Goal: Information Seeking & Learning: Learn about a topic

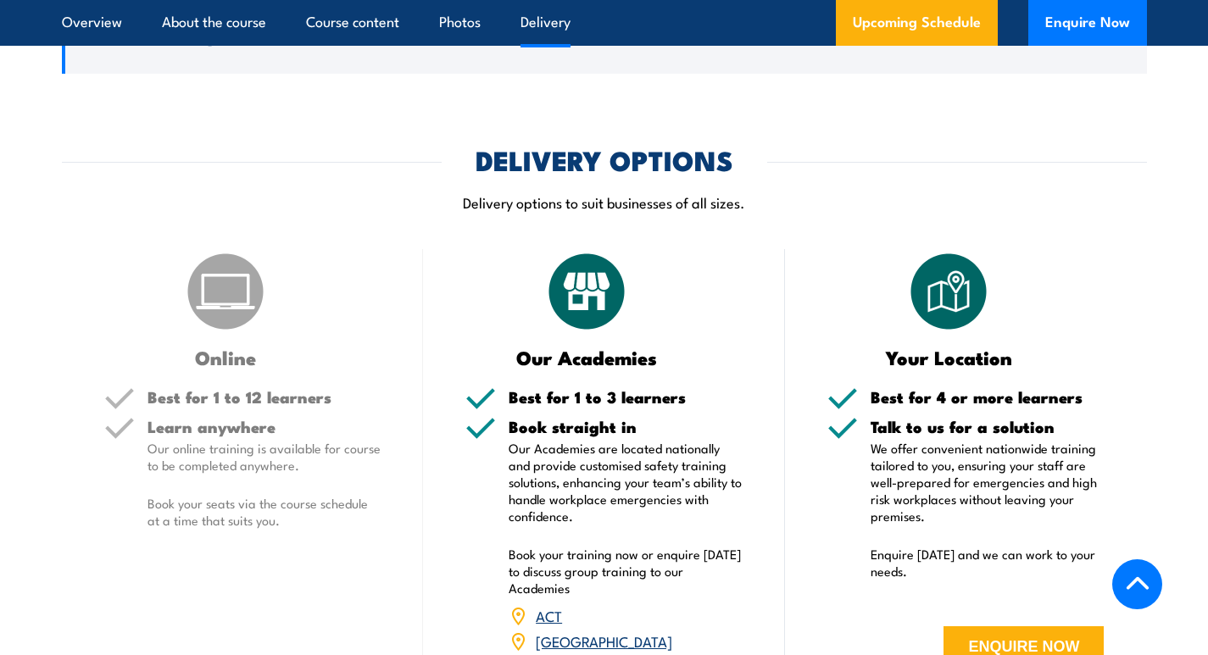
scroll to position [1950, 0]
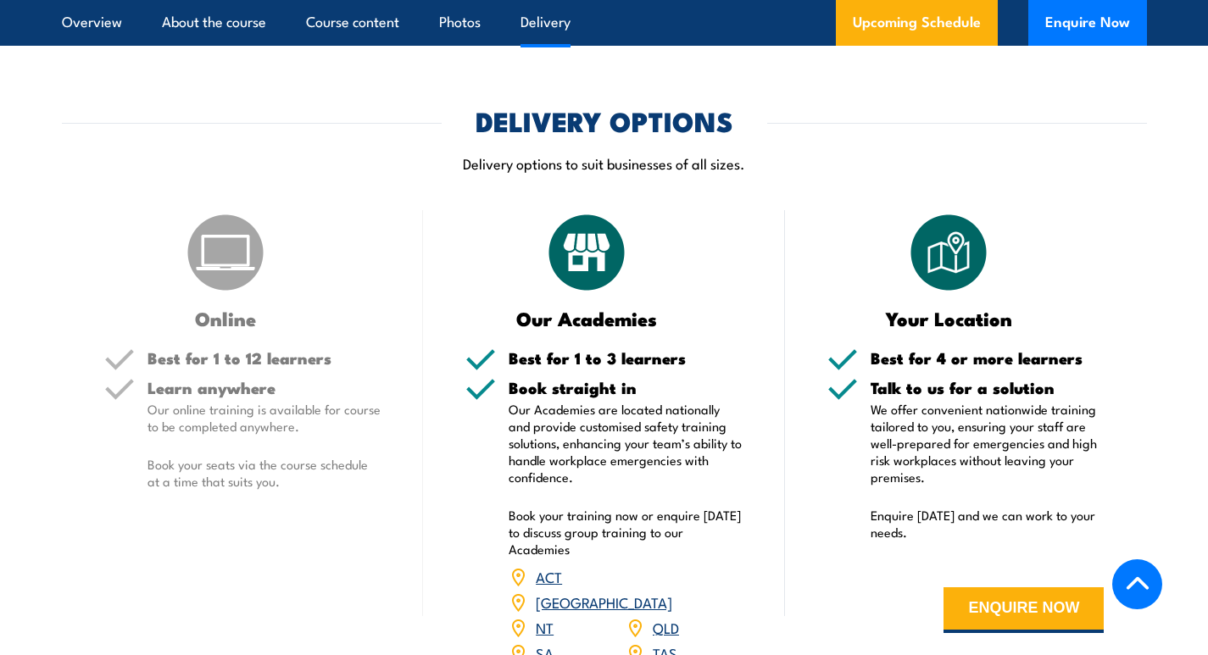
click at [1047, 588] on button "ENQUIRE NOW" at bounding box center [1024, 611] width 160 height 46
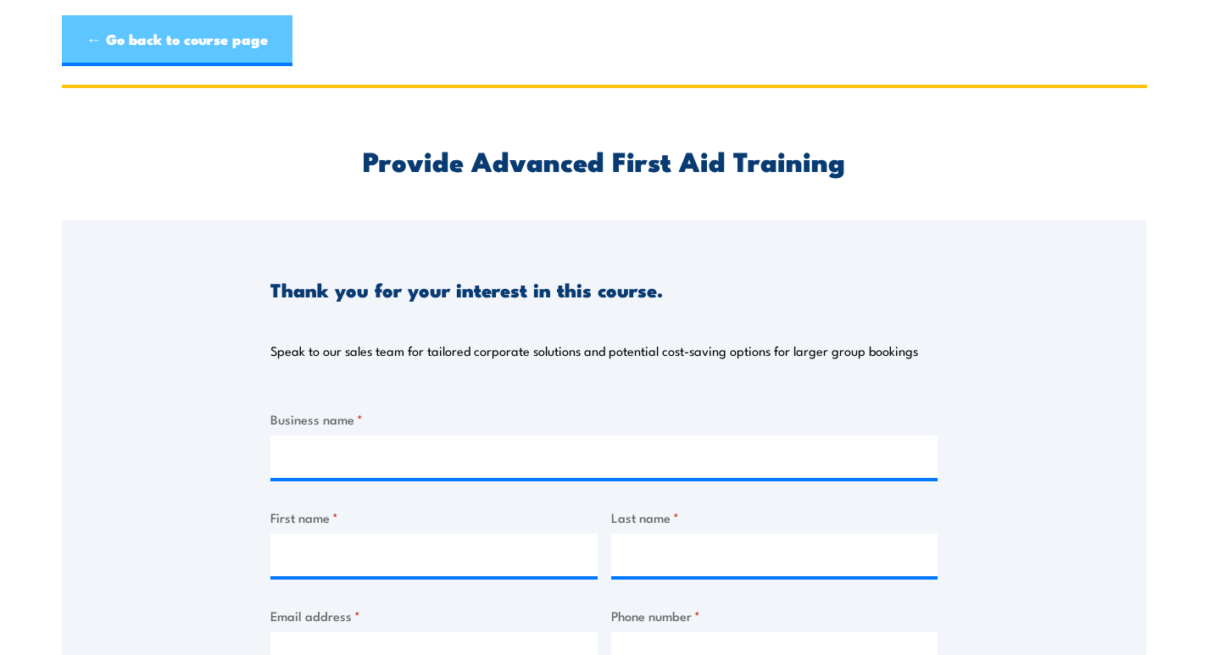
click at [164, 31] on link "← Go back to course page" at bounding box center [177, 40] width 231 height 51
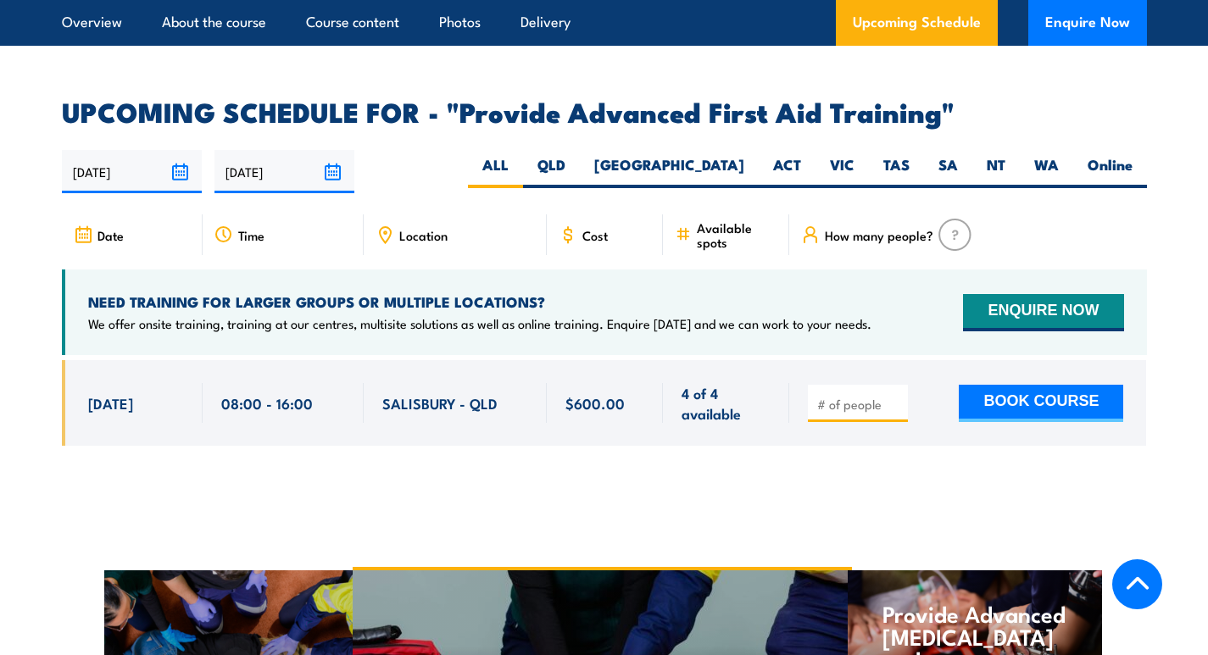
scroll to position [2607, 0]
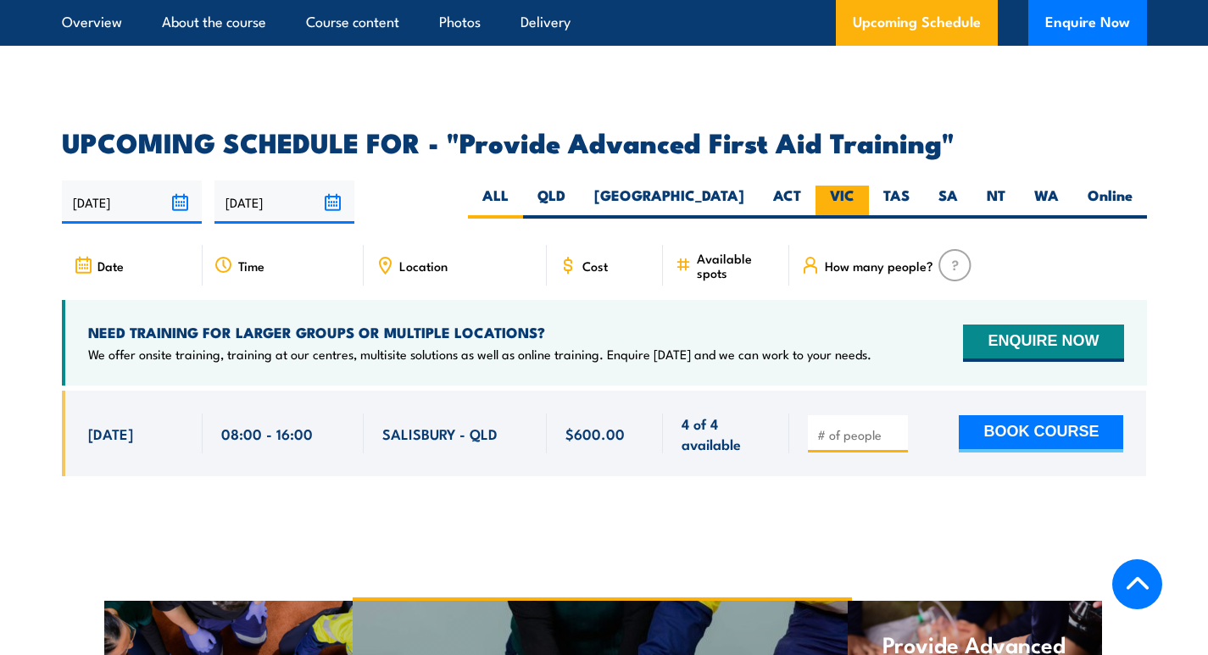
click at [835, 186] on label "VIC" at bounding box center [842, 202] width 53 height 33
click at [855, 186] on input "VIC" at bounding box center [860, 191] width 11 height 11
radio input "true"
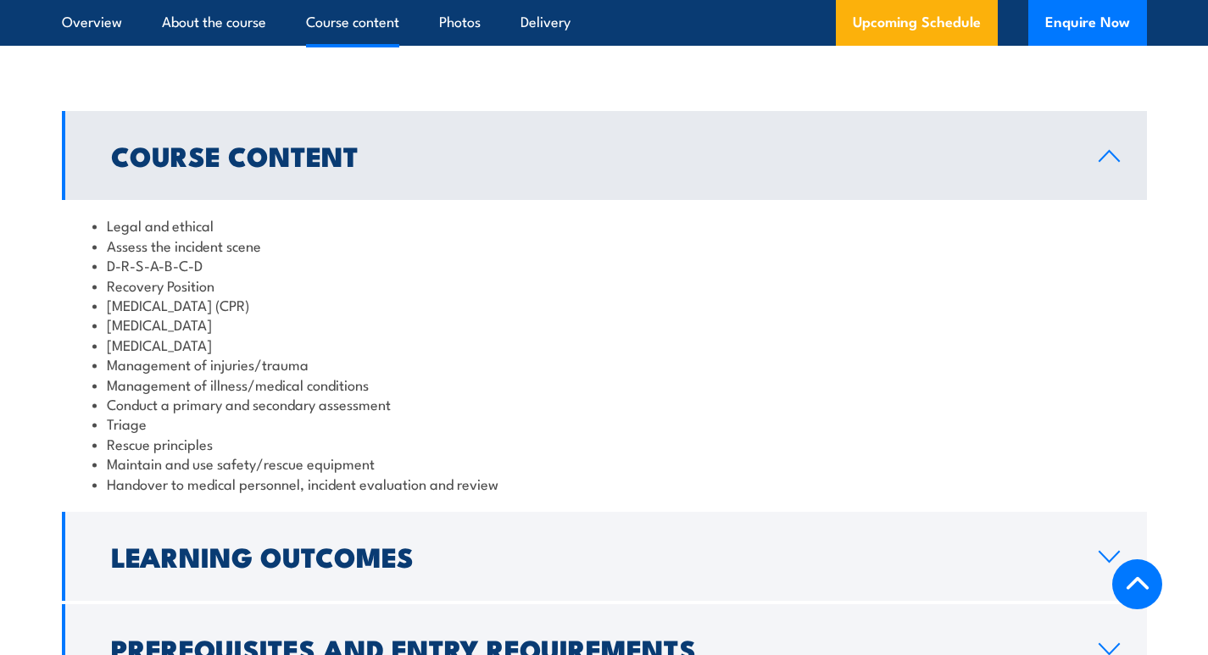
scroll to position [1336, 0]
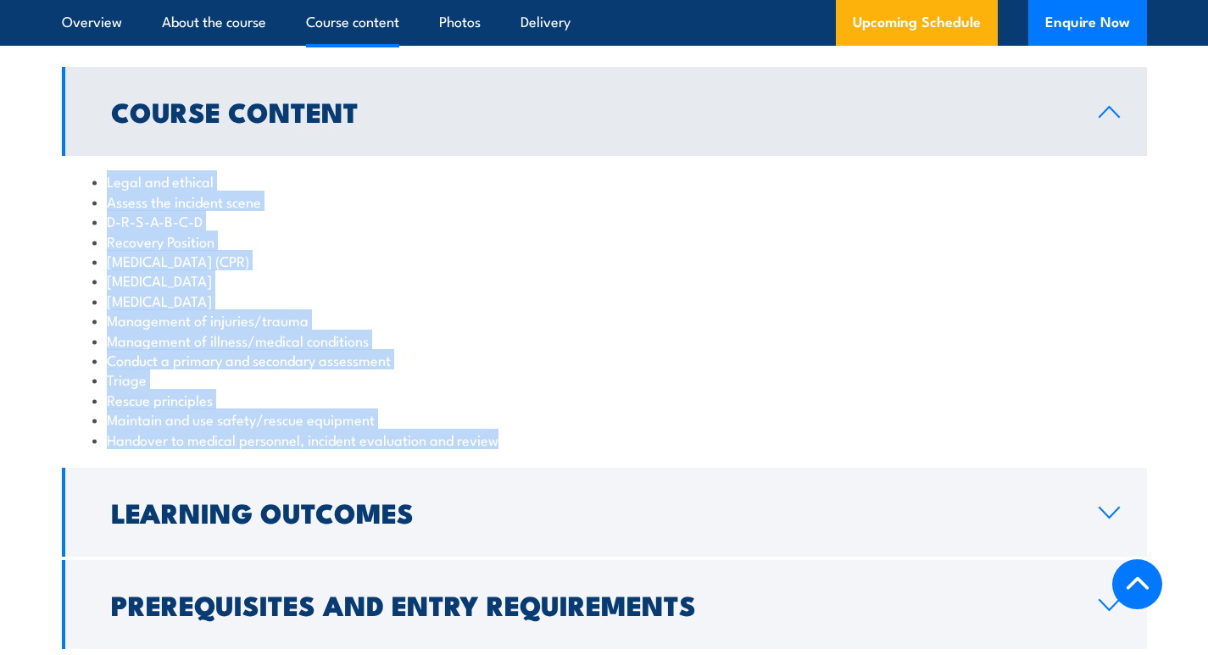
drag, startPoint x: 517, startPoint y: 421, endPoint x: 58, endPoint y: 148, distance: 534.6
click at [58, 148] on section "Course Content Legal and ethical Assess the incident scene D-R-S-A-B-C-D Recove…" at bounding box center [604, 358] width 1208 height 583
copy ul "Legal and ethical Assess the incident scene D-R-S-A-B-C-D Recovery Position [ME…"
